Goal: Information Seeking & Learning: Compare options

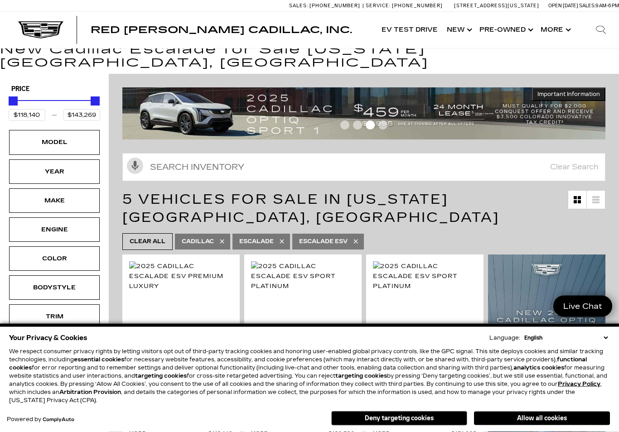
scroll to position [28, 0]
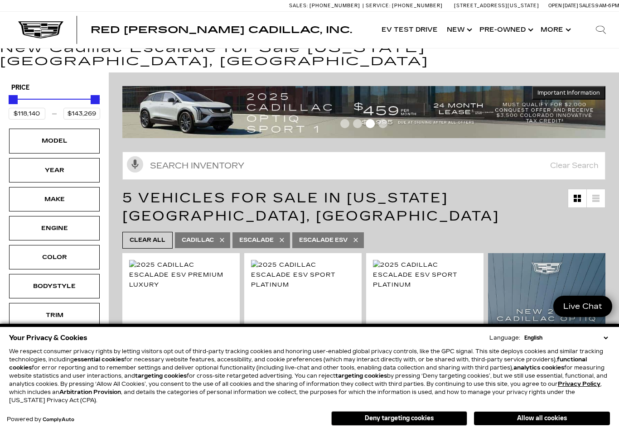
click at [34, 136] on div "Model" at bounding box center [54, 141] width 45 height 10
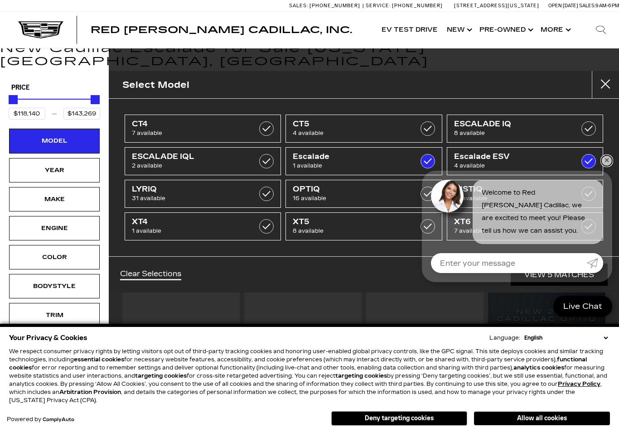
click at [610, 166] on link "✕" at bounding box center [606, 160] width 11 height 11
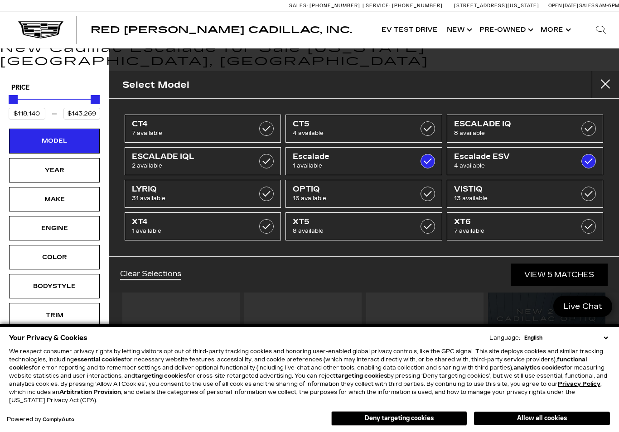
click at [428, 127] on label at bounding box center [428, 128] width 15 height 15
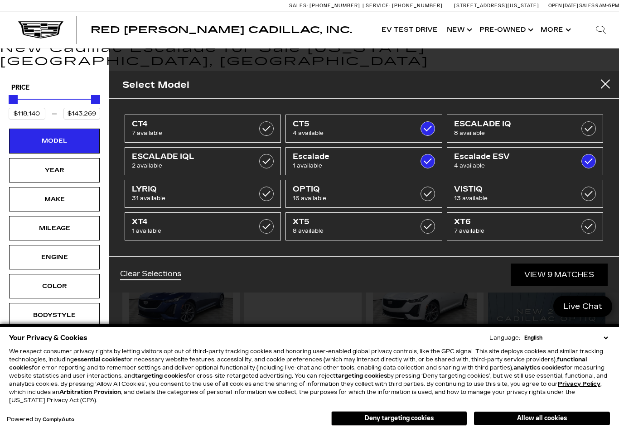
type input "$50,467"
checkbox input "true"
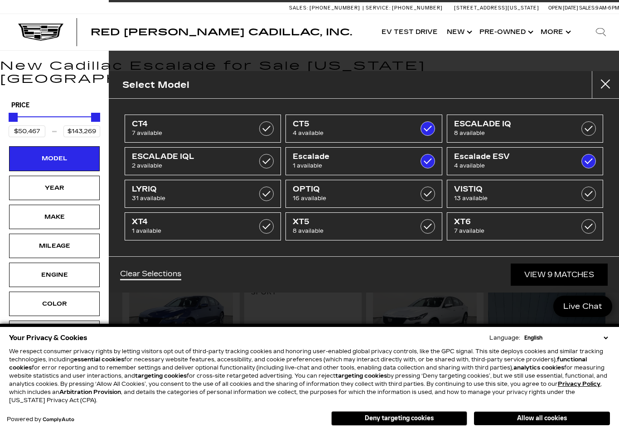
click at [425, 193] on label at bounding box center [428, 194] width 15 height 15
checkbox input "true"
click at [590, 226] on label at bounding box center [588, 226] width 15 height 15
checkbox input "true"
click at [424, 222] on label at bounding box center [428, 226] width 15 height 15
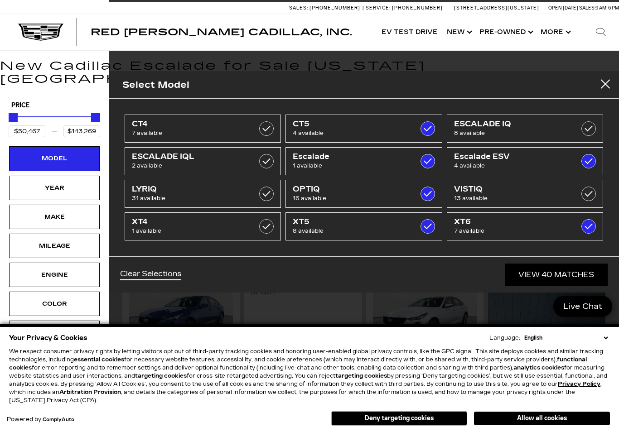
checkbox input "true"
click at [581, 269] on link "View 40 Matches" at bounding box center [556, 275] width 103 height 22
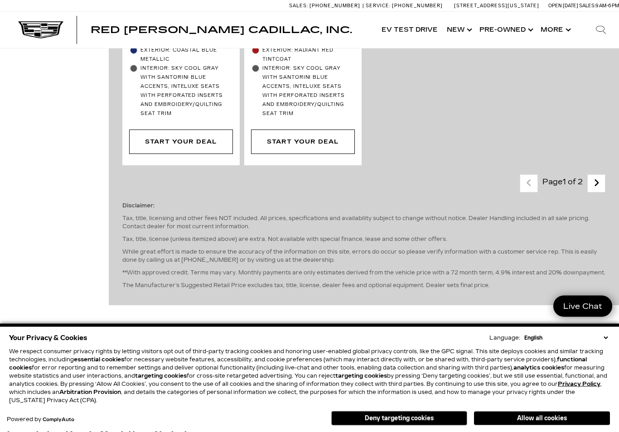
scroll to position [2698, 0]
click at [594, 176] on icon "next page" at bounding box center [597, 183] width 6 height 15
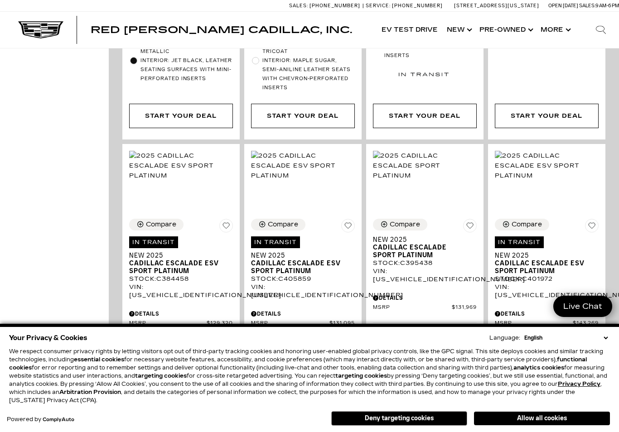
scroll to position [1914, 0]
